Goal: Browse casually

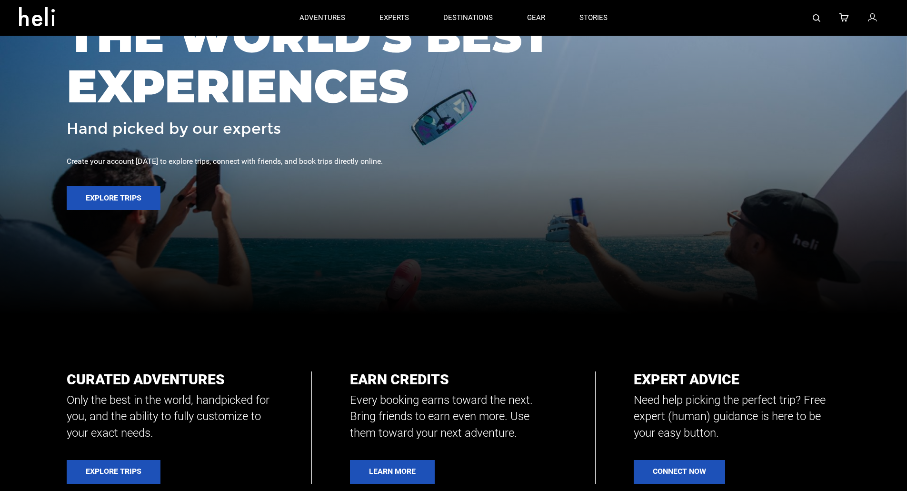
scroll to position [103, 0]
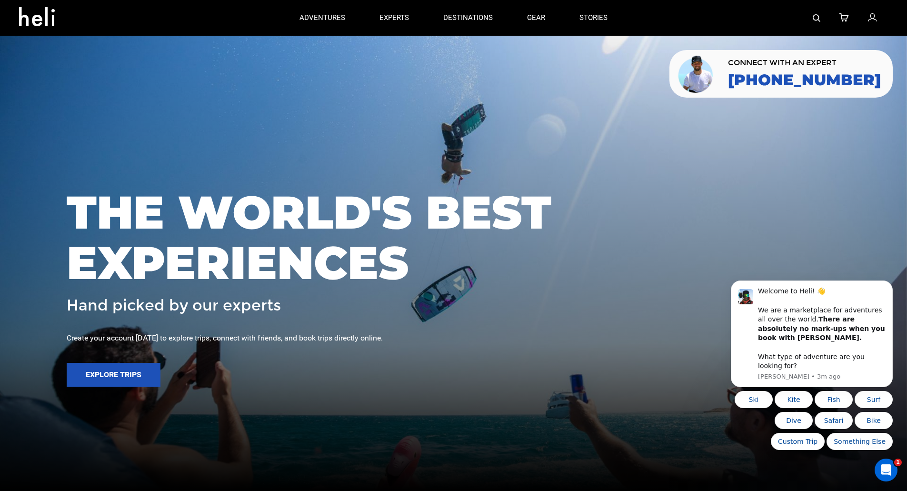
click at [103, 88] on div at bounding box center [453, 245] width 907 height 491
